Goal: Information Seeking & Learning: Learn about a topic

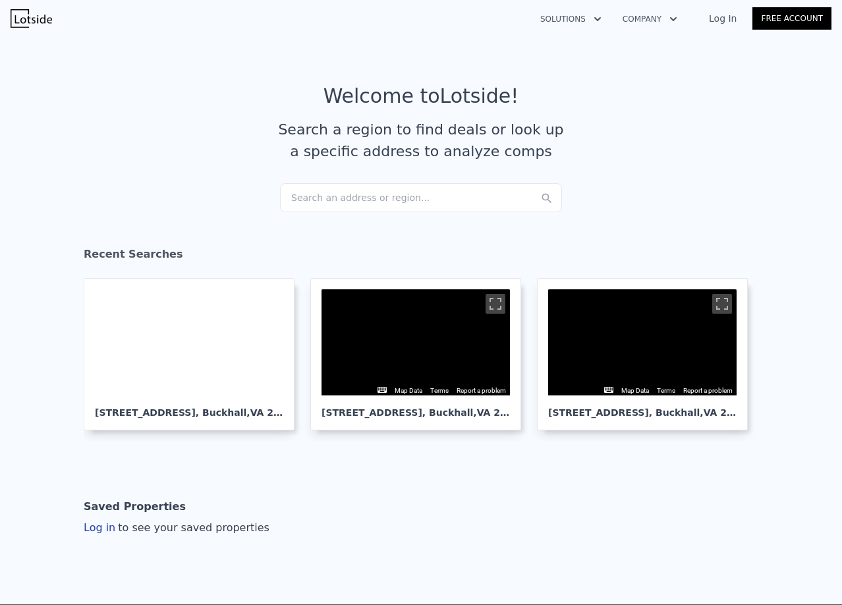
click at [396, 204] on div "Search an address or region..." at bounding box center [421, 197] width 282 height 29
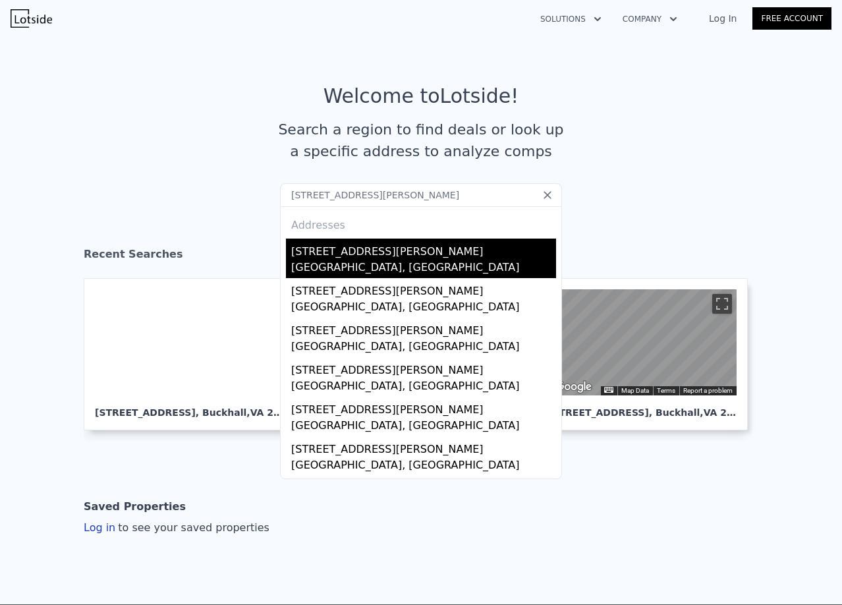
type input "[STREET_ADDRESS][PERSON_NAME]"
click at [373, 259] on div "6620 Aaron Mee Way Rossville, MD 21237" at bounding box center [423, 258] width 265 height 40
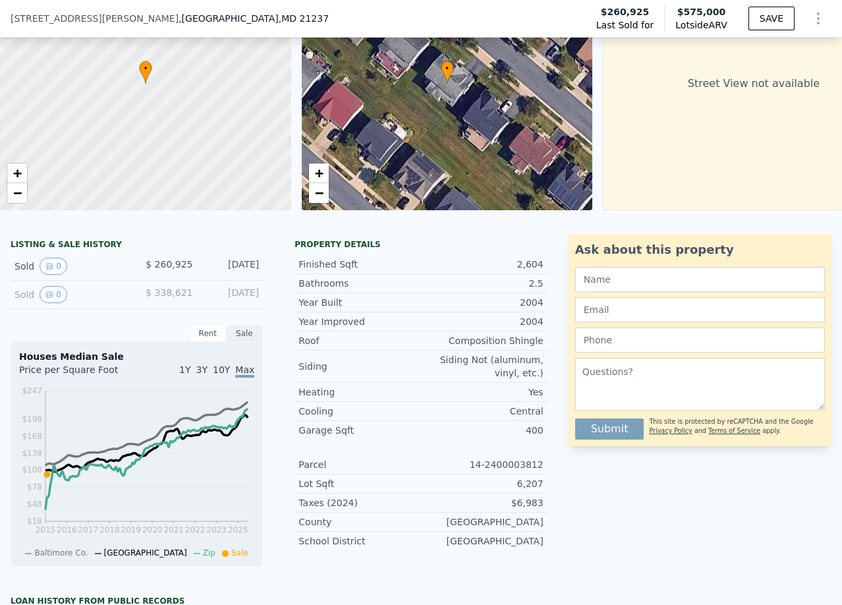
scroll to position [61, 0]
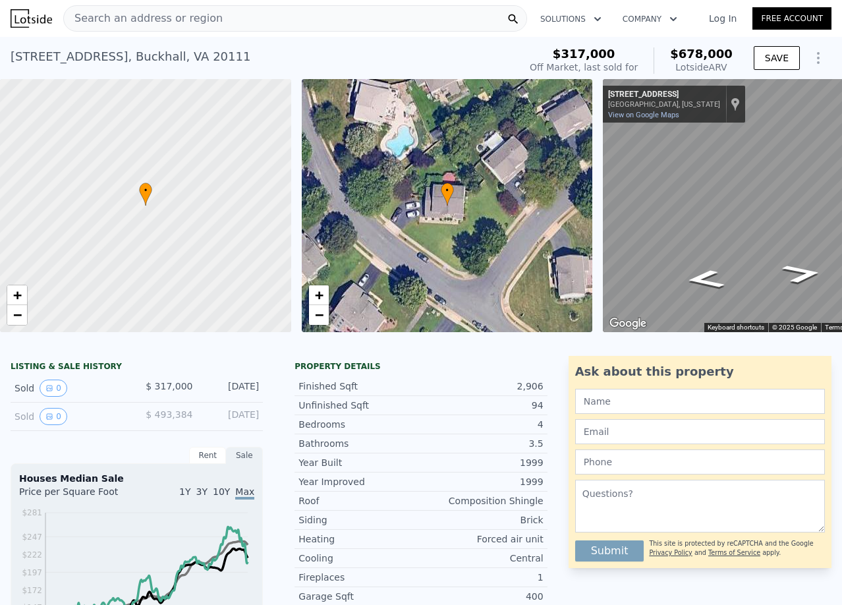
click at [34, 18] on img at bounding box center [32, 18] width 42 height 18
